Goal: Obtain resource: Download file/media

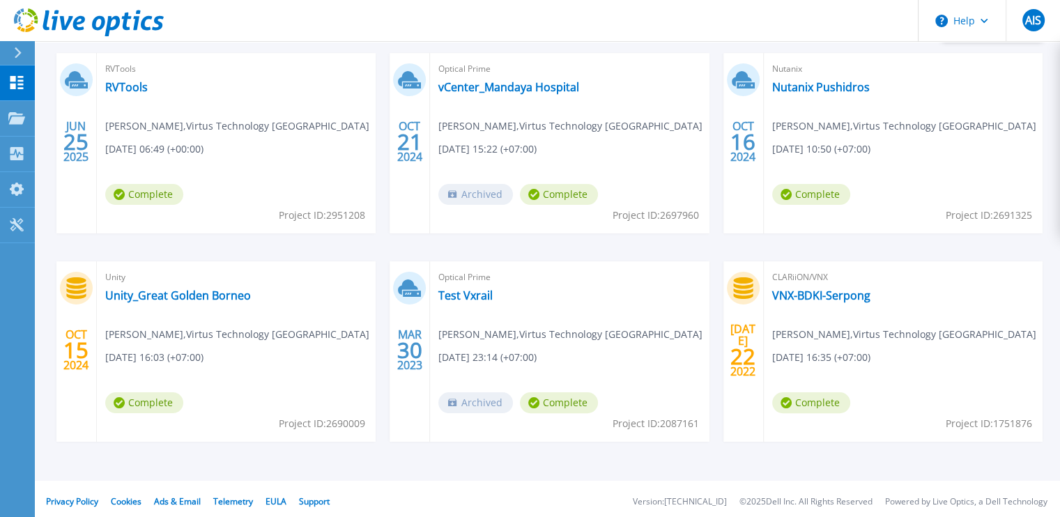
scroll to position [254, 0]
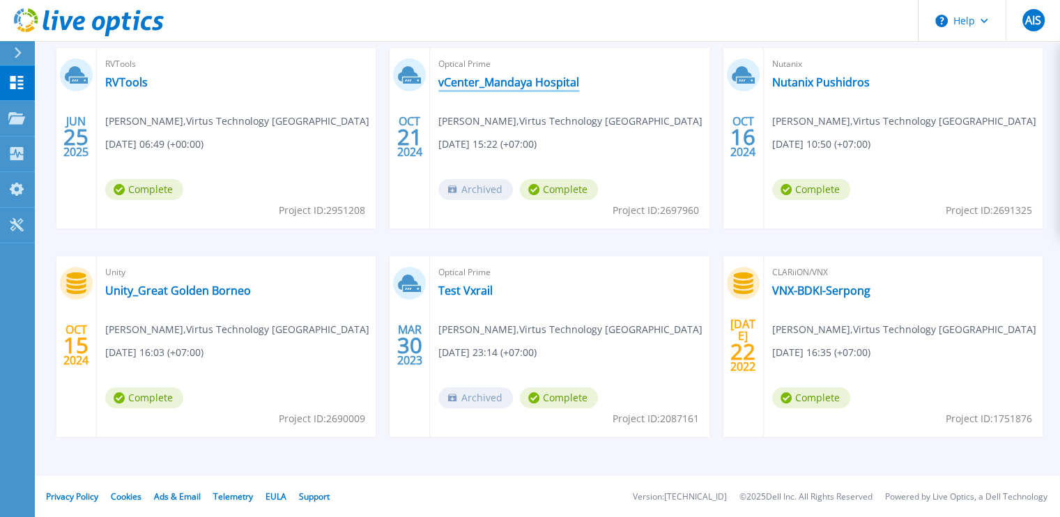
click at [546, 85] on link "vCenter_Mandaya Hospital" at bounding box center [508, 82] width 141 height 14
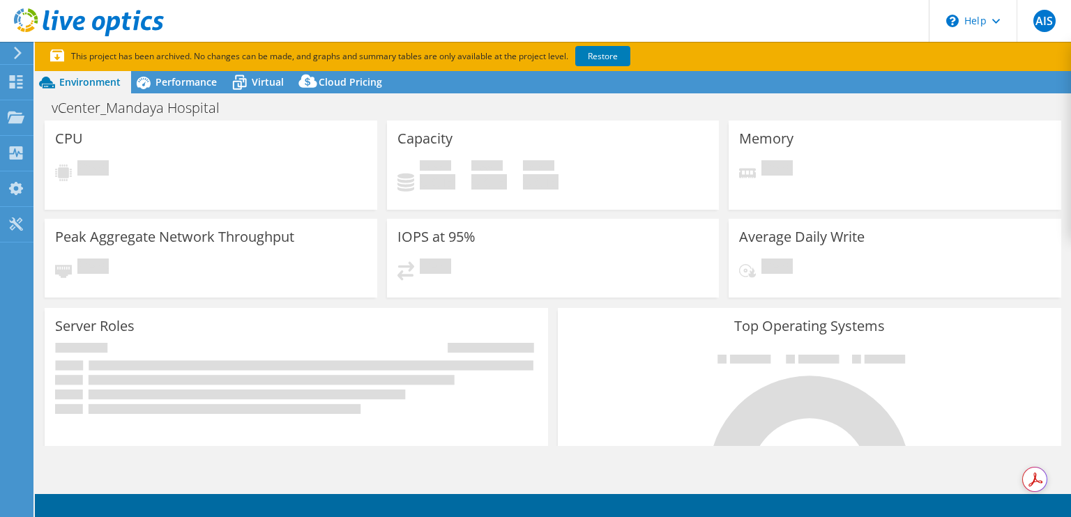
select select "Singapore"
select select "USD"
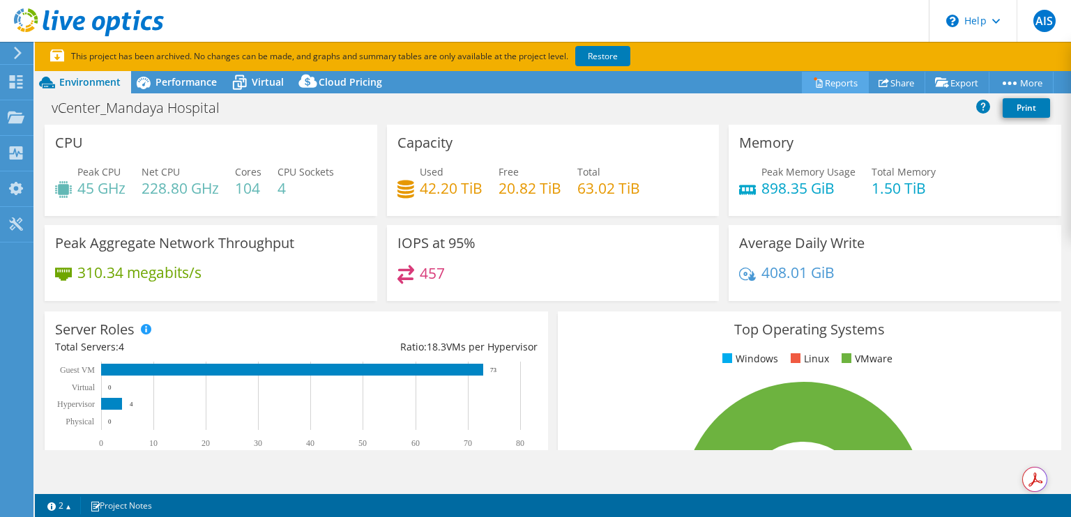
click at [829, 82] on link "Reports" at bounding box center [835, 83] width 67 height 22
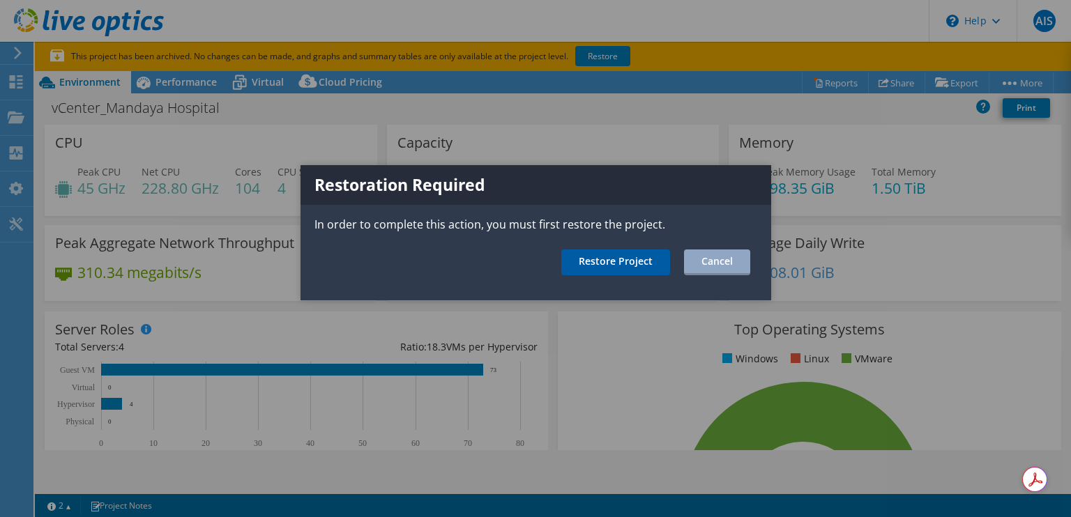
click at [636, 259] on link "Restore Project" at bounding box center [615, 263] width 109 height 26
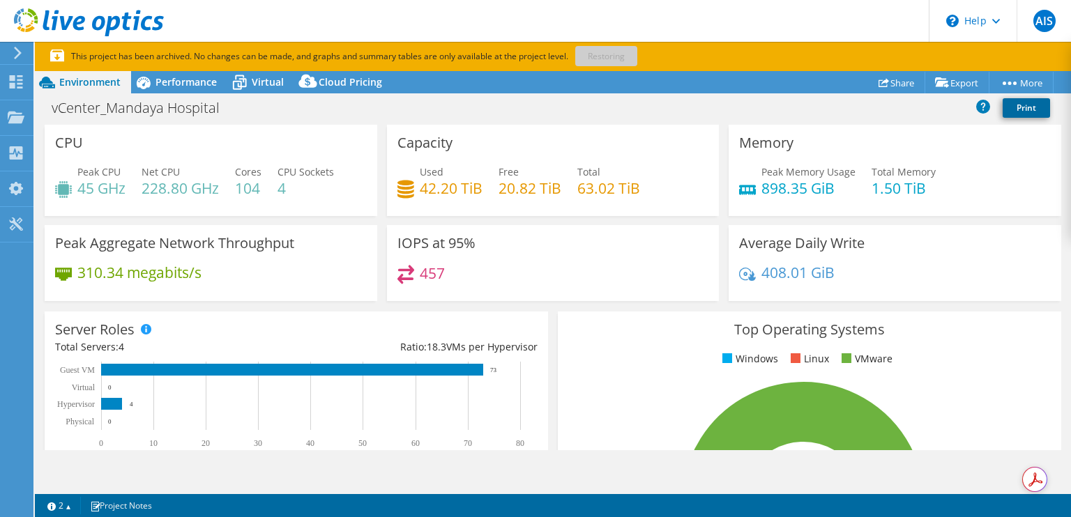
click at [1024, 105] on link "Print" at bounding box center [1025, 108] width 47 height 20
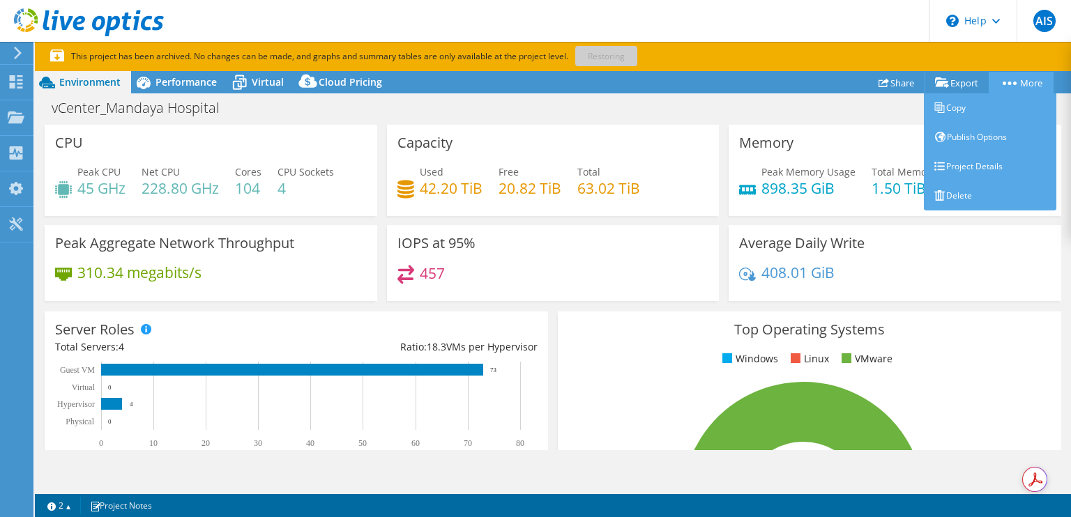
click at [1022, 83] on link "More" at bounding box center [1020, 83] width 65 height 22
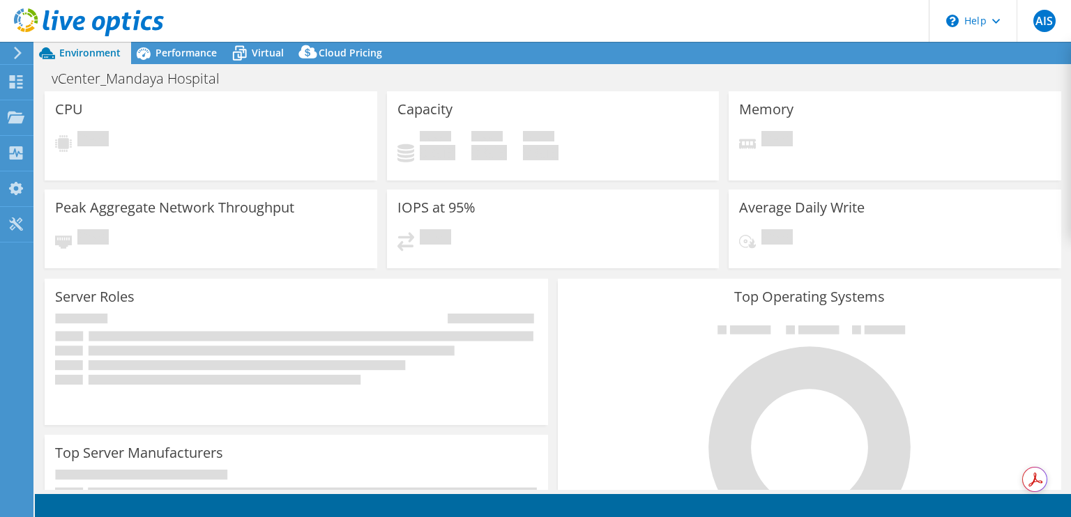
select select "[GEOGRAPHIC_DATA]"
select select "USD"
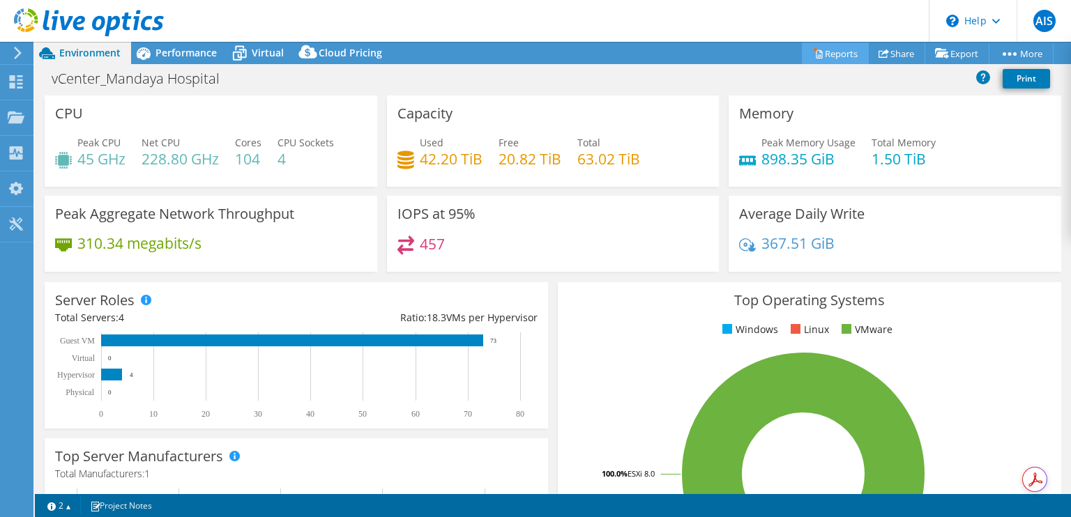
click at [824, 49] on link "Reports" at bounding box center [835, 54] width 67 height 22
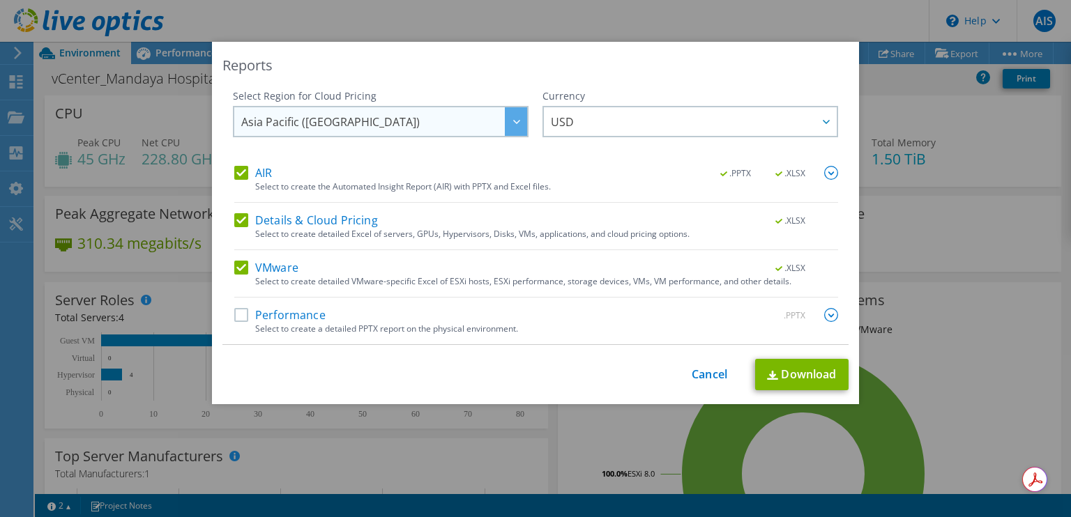
click at [513, 120] on icon at bounding box center [516, 122] width 7 height 4
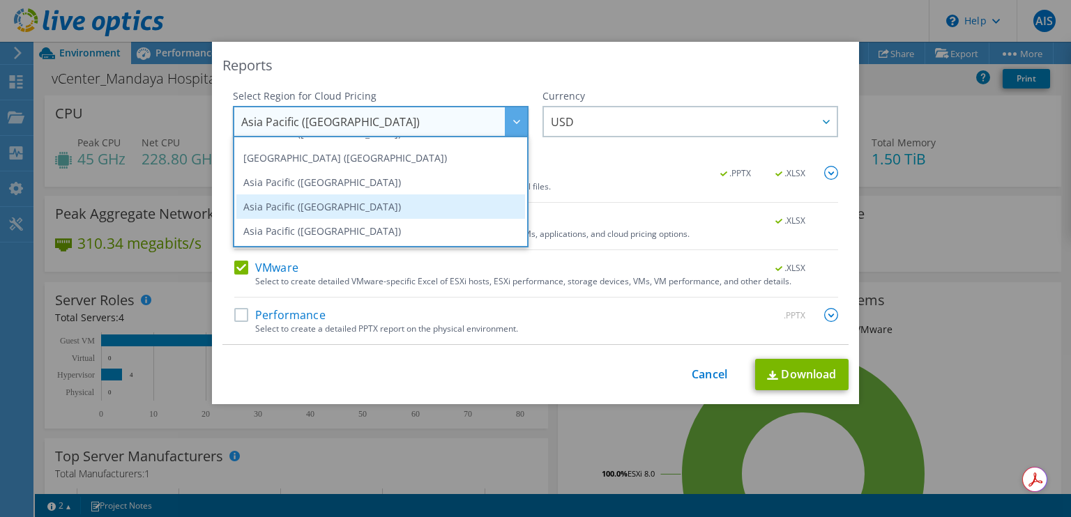
scroll to position [15, 0]
click at [440, 215] on li "Asia Pacific ([GEOGRAPHIC_DATA])" at bounding box center [380, 209] width 289 height 24
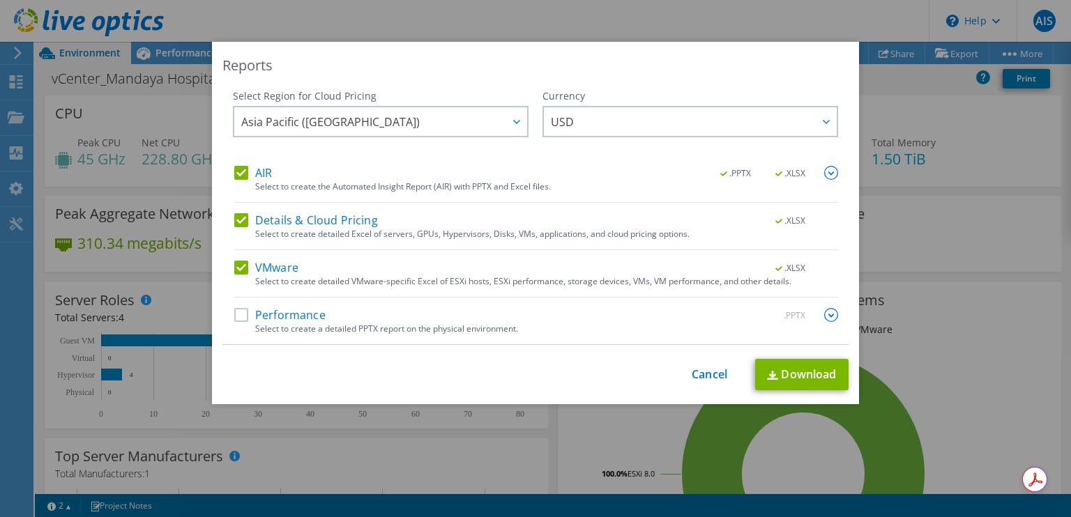
click at [236, 319] on label "Performance" at bounding box center [279, 315] width 91 height 14
click at [0, 0] on input "Performance" at bounding box center [0, 0] width 0 height 0
click at [695, 130] on span "USD" at bounding box center [694, 121] width 286 height 29
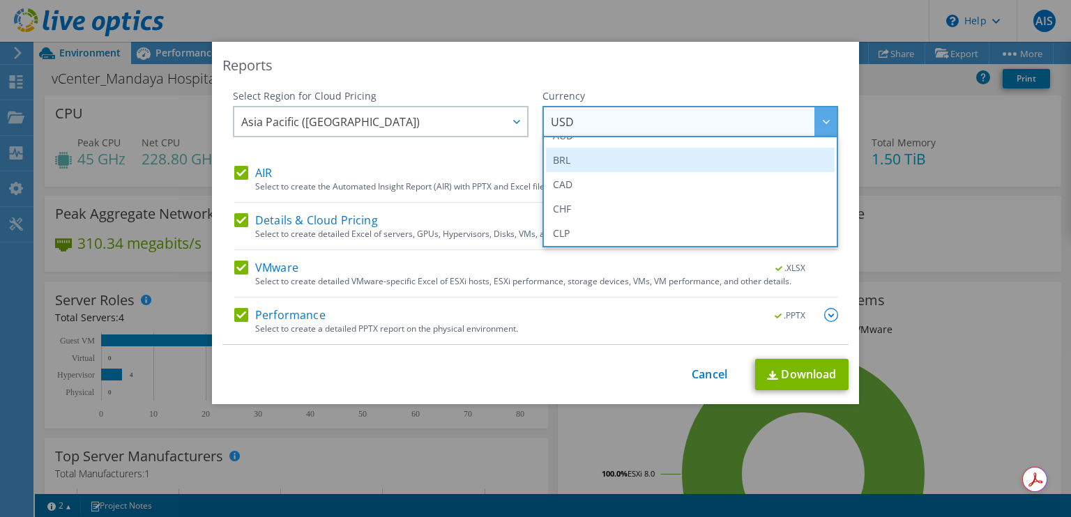
scroll to position [0, 0]
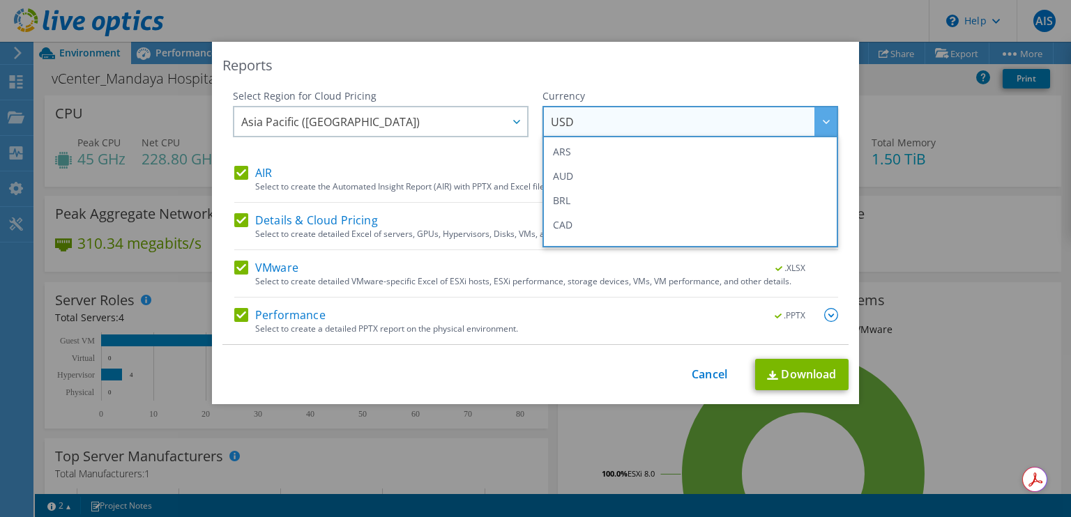
click at [700, 75] on div "Reports Select Region for Cloud Pricing Asia Pacific ([GEOGRAPHIC_DATA]) [GEOGR…" at bounding box center [535, 223] width 647 height 362
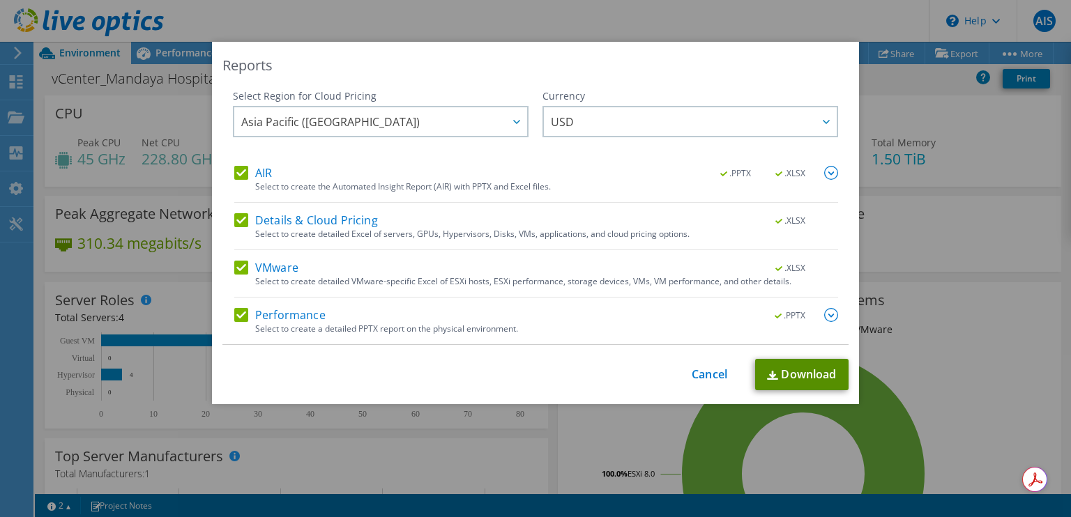
click at [792, 381] on link "Download" at bounding box center [801, 374] width 93 height 31
click at [919, 335] on div "Reports Select Region for Cloud Pricing Asia Pacific ([GEOGRAPHIC_DATA]) [GEOGR…" at bounding box center [535, 259] width 1071 height 434
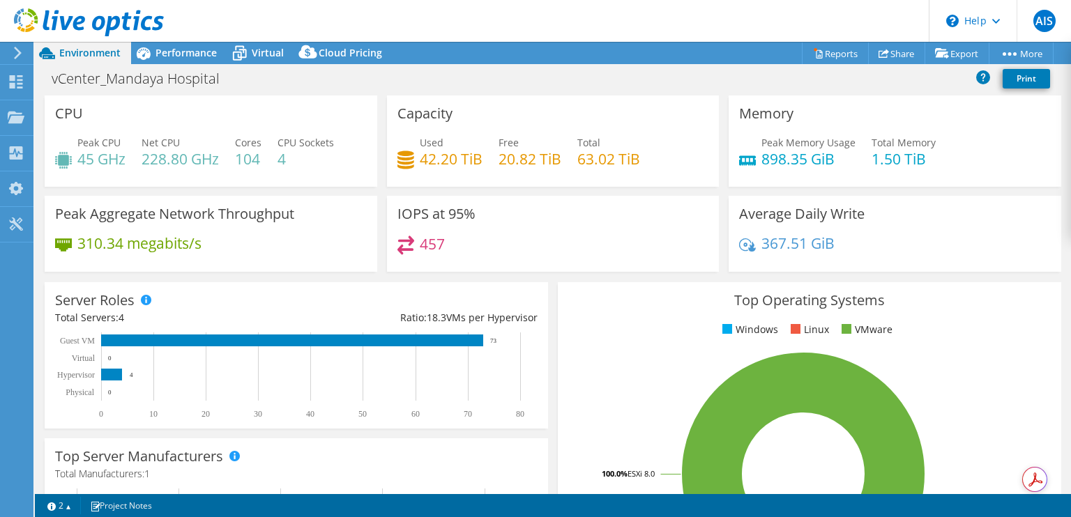
drag, startPoint x: 995, startPoint y: 240, endPoint x: 792, endPoint y: 231, distance: 203.0
click at [995, 240] on div "367.51 GiB" at bounding box center [895, 250] width 312 height 29
click at [17, 75] on use at bounding box center [16, 81] width 13 height 13
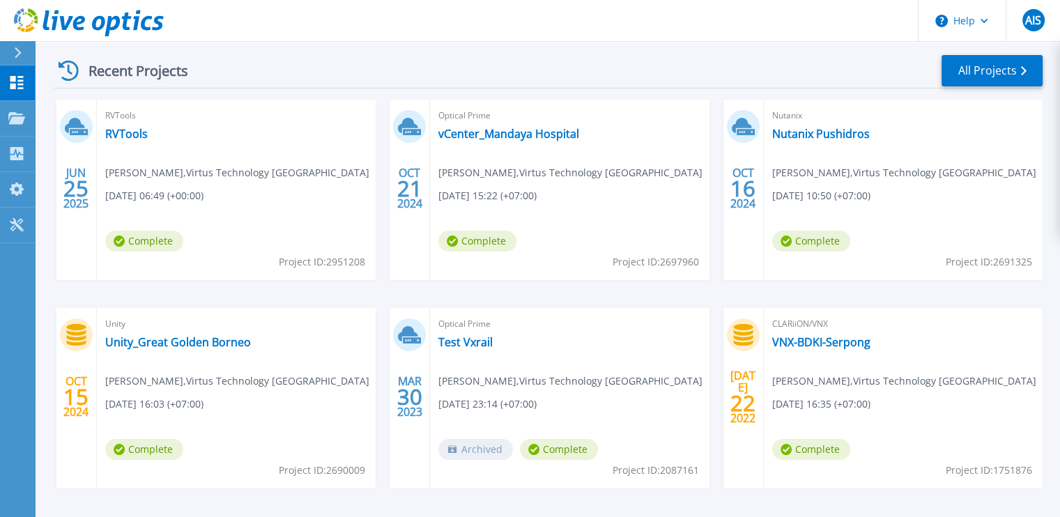
scroll to position [204, 0]
click at [816, 132] on link "Nutanix Pushidros" at bounding box center [821, 133] width 98 height 14
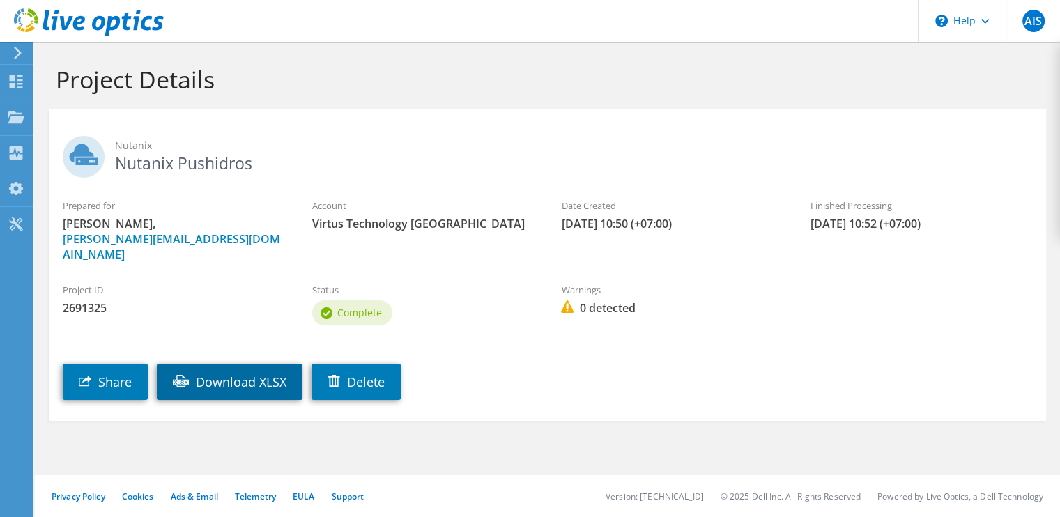
click at [275, 364] on link "Download XLSX" at bounding box center [230, 382] width 146 height 36
